Goal: Information Seeking & Learning: Learn about a topic

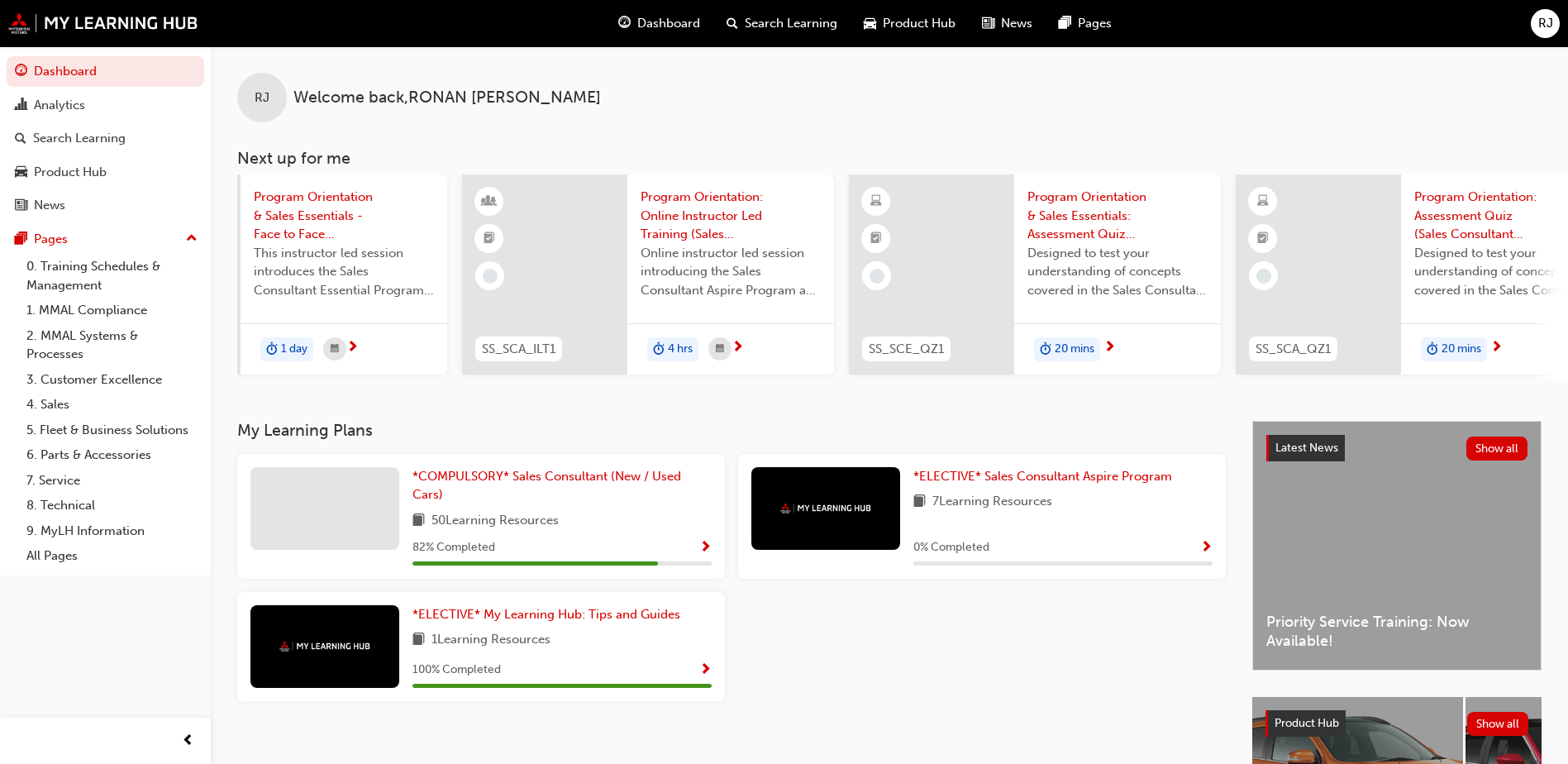
scroll to position [0, 988]
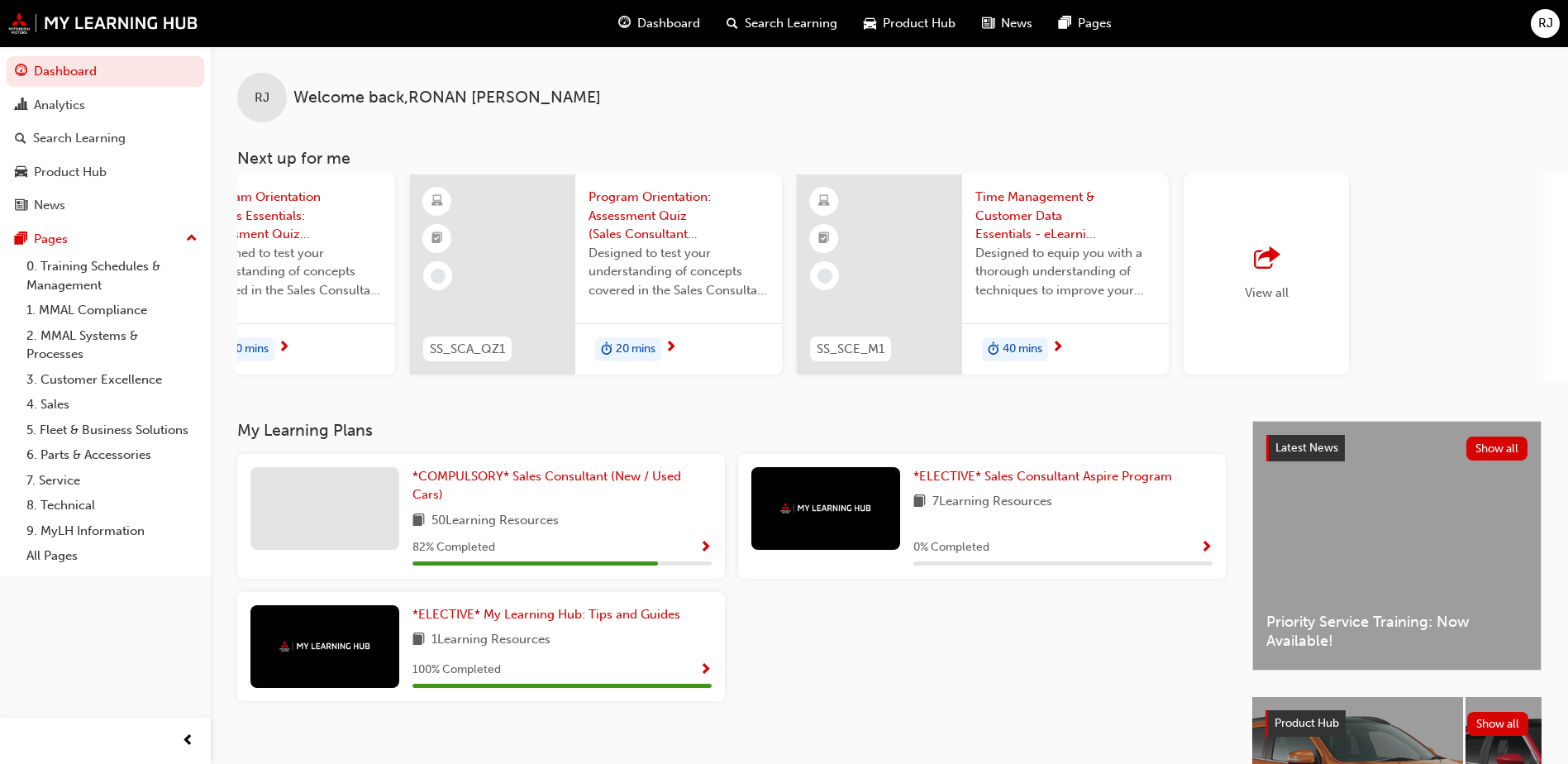
click at [1261, 283] on div "View all" at bounding box center [1266, 274] width 44 height 54
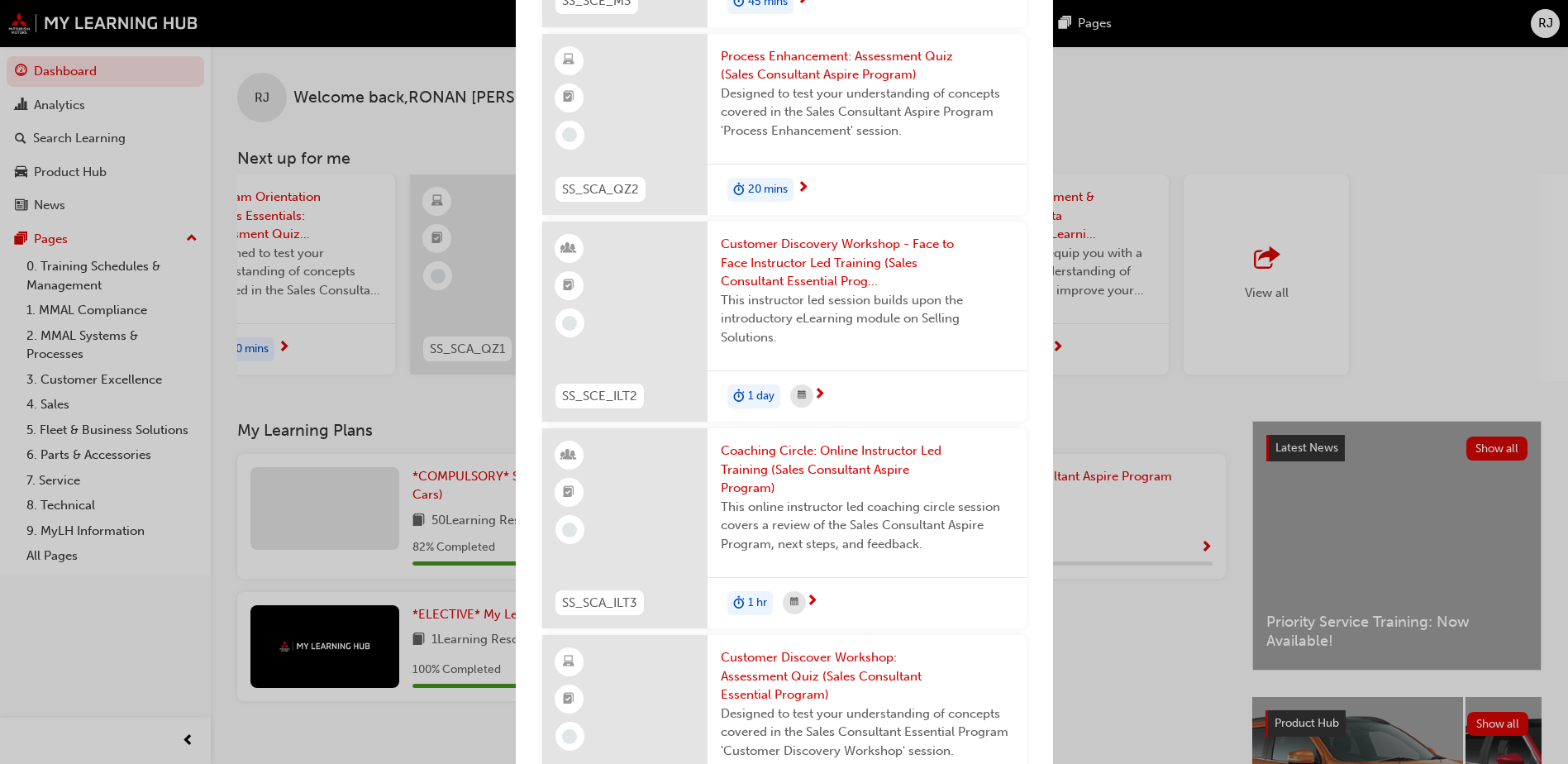
scroll to position [2569, 0]
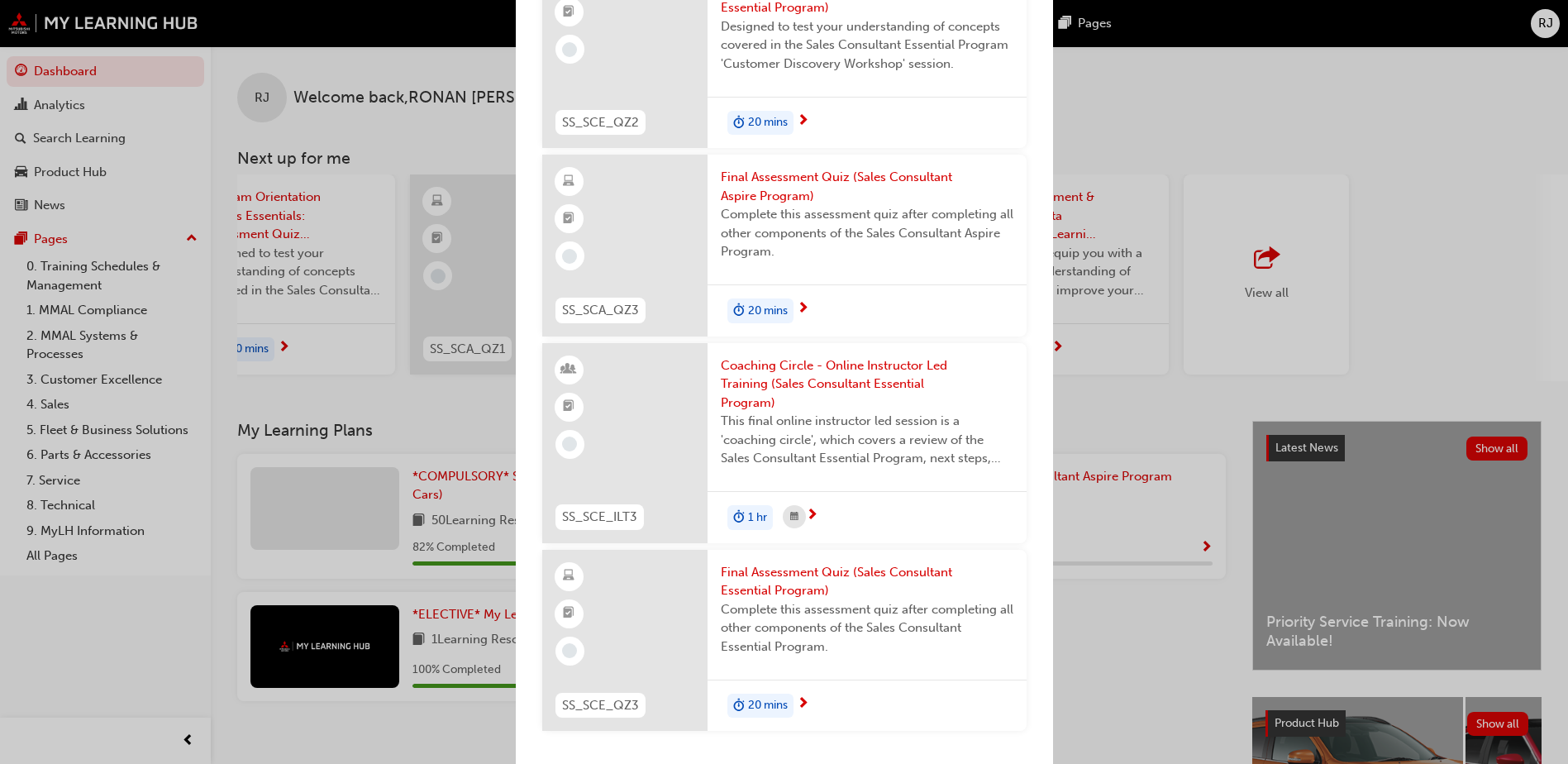
click at [1141, 489] on div "Next up for me SS_SCE_ILT1 Program Orientation & Sales Essentials - Face to Fac…" at bounding box center [784, 382] width 1568 height 764
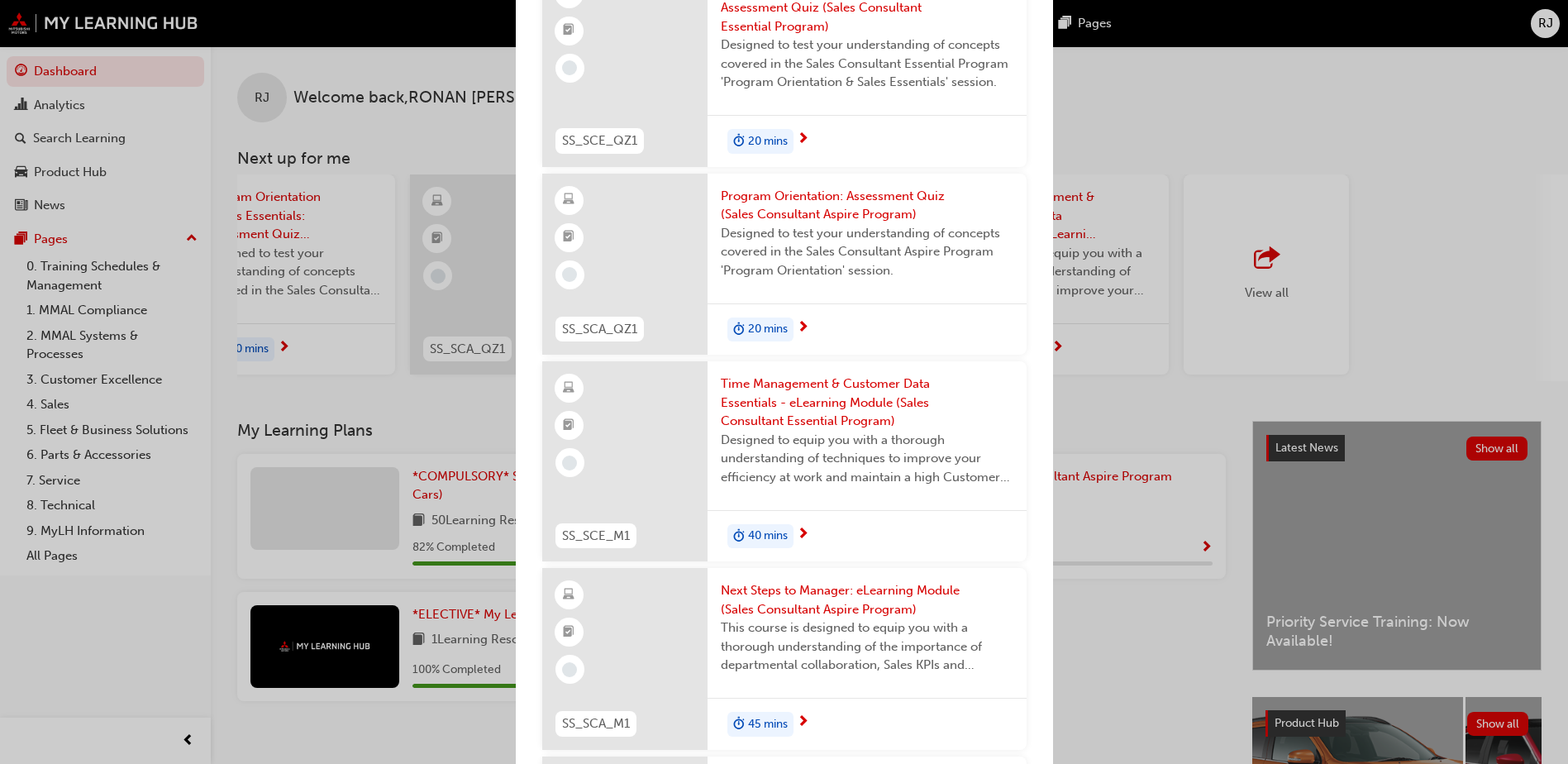
scroll to position [0, 0]
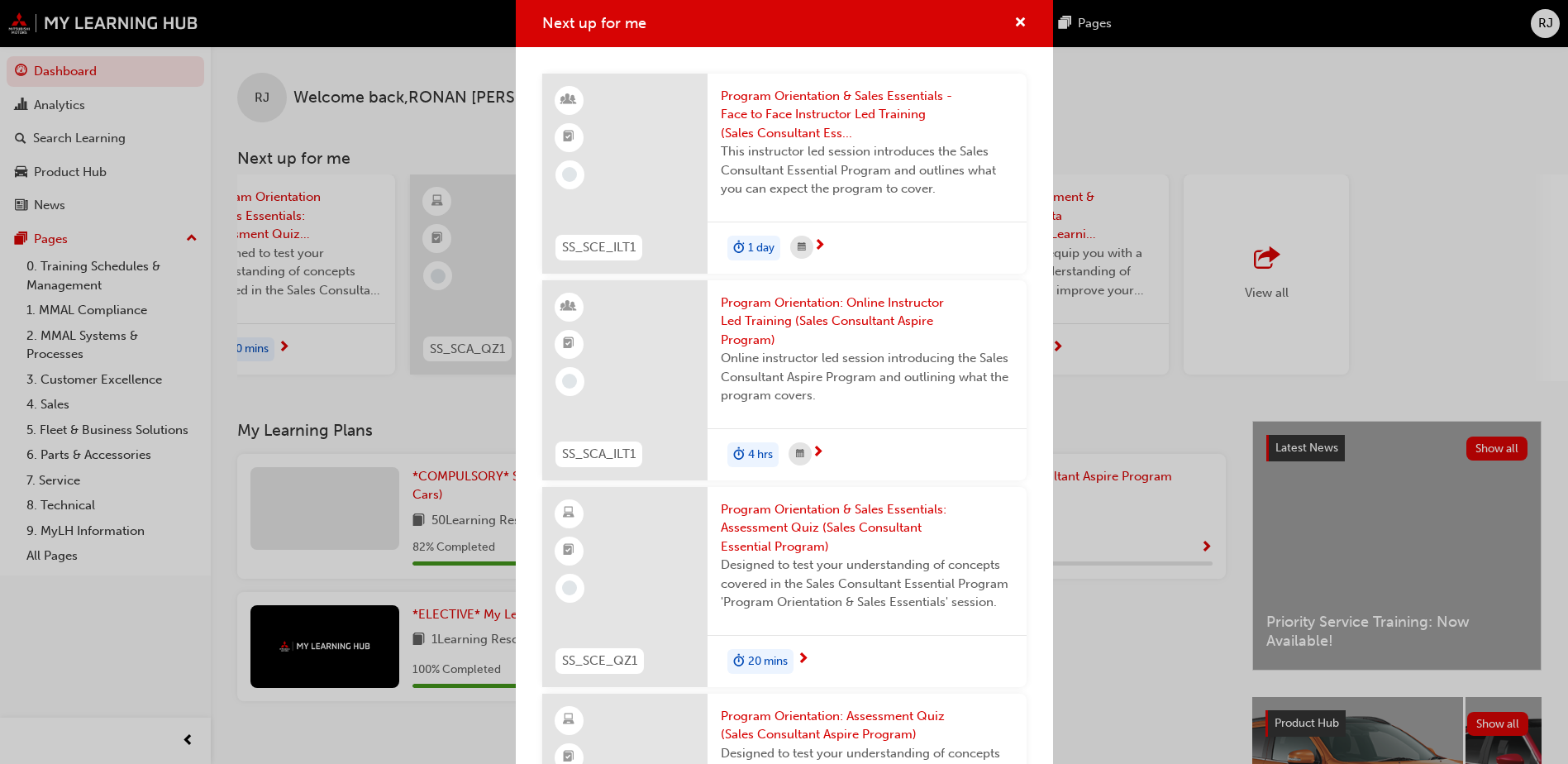
drag, startPoint x: 1027, startPoint y: 422, endPoint x: 1025, endPoint y: 97, distance: 325.0
click at [1015, 22] on span "cross-icon" at bounding box center [1021, 24] width 12 height 15
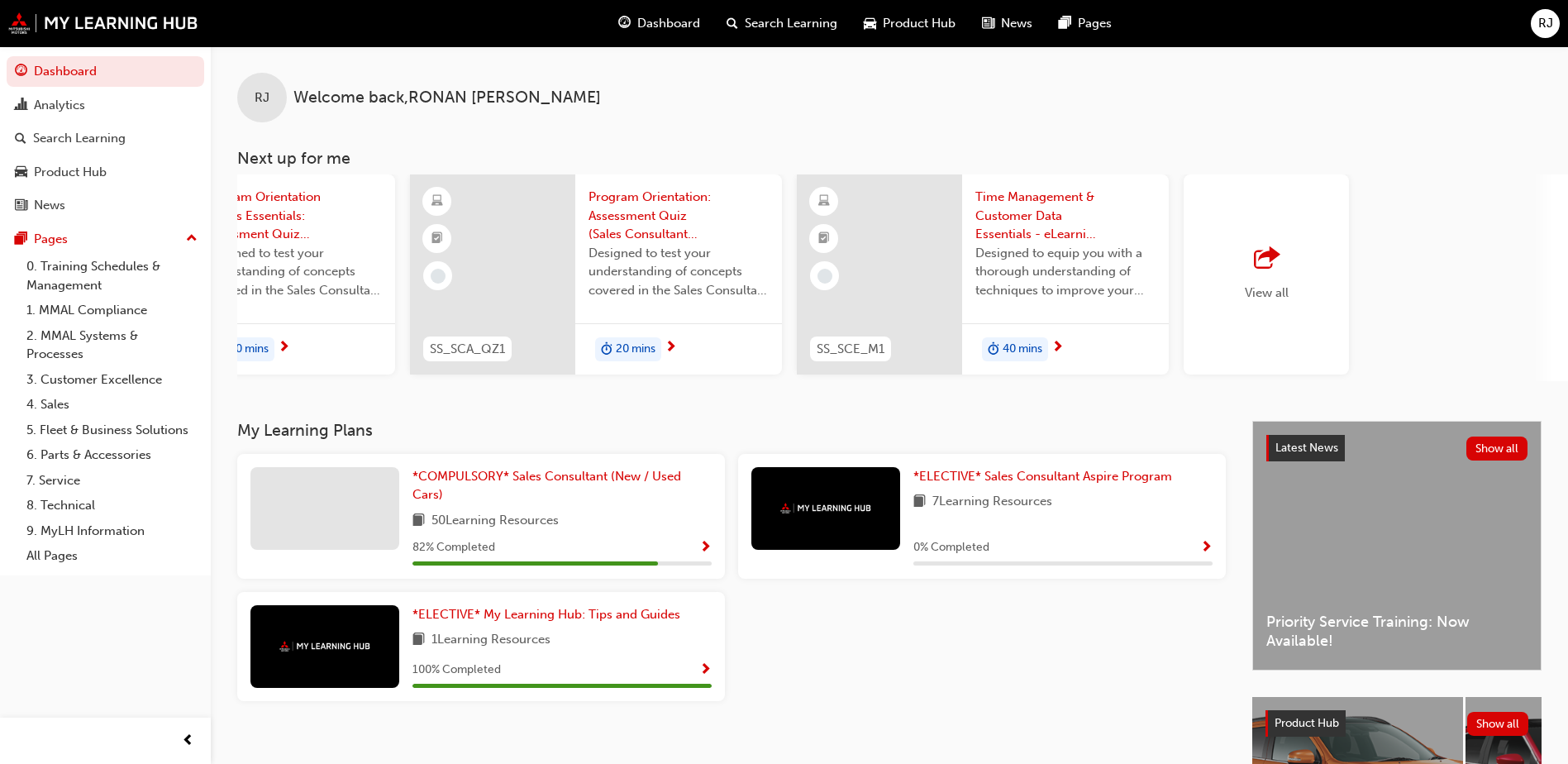
click at [559, 388] on div "RJ Welcome back , [PERSON_NAME] Next up for me SS_SCE_ILT1 Program Orientation …" at bounding box center [889, 234] width 1357 height 375
click at [559, 381] on div "SS_SCE_ILT1 Program Orientation & Sales Essentials - Face to Face Instructor Le…" at bounding box center [903, 277] width 1331 height 207
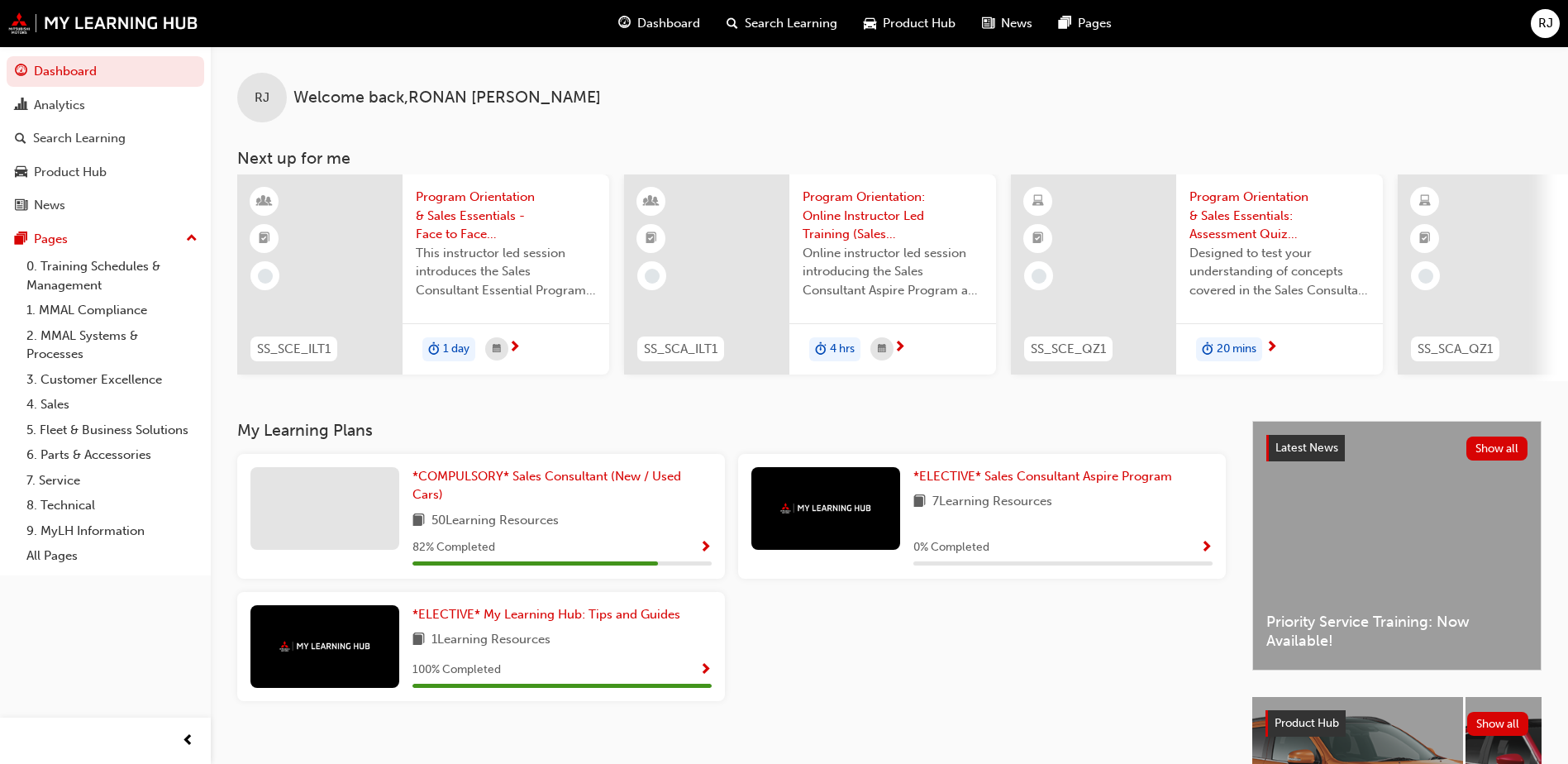
click at [430, 211] on span "Program Orientation & Sales Essentials - Face to Face Instructor Led Training (…" at bounding box center [506, 215] width 180 height 56
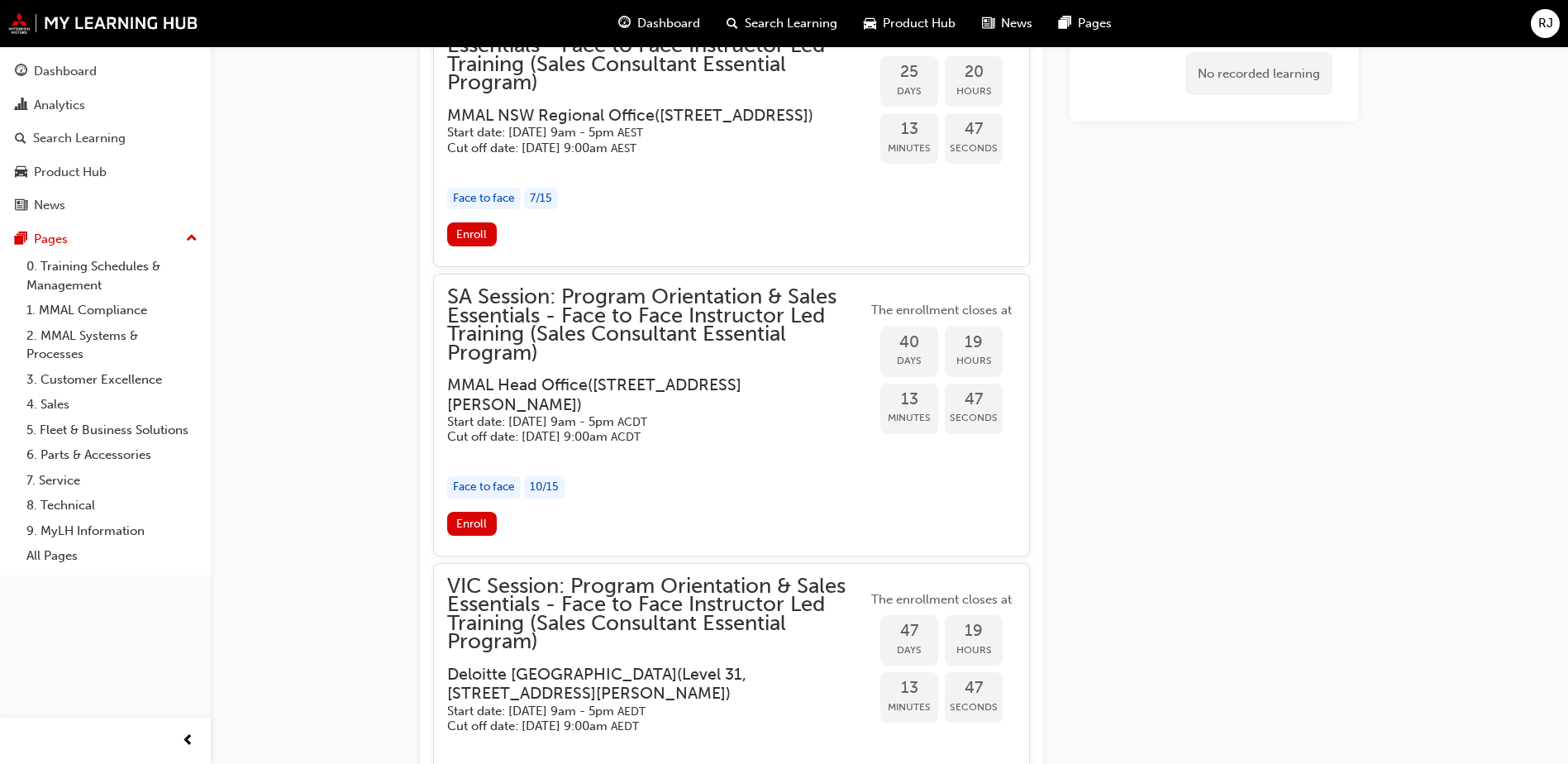
scroll to position [2102, 0]
